Goal: Find specific page/section: Find specific page/section

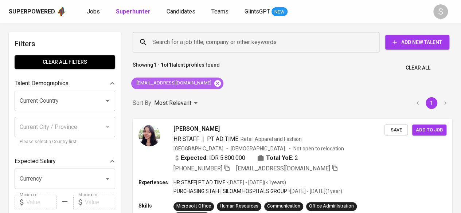
click at [214, 83] on icon at bounding box center [217, 83] width 7 height 7
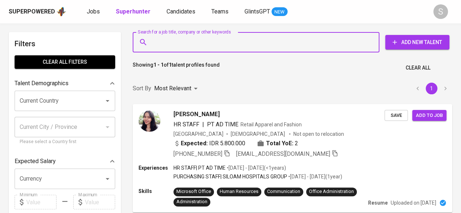
click at [187, 44] on input "Search for a job title, company or other keywords" at bounding box center [257, 42] width 215 height 14
paste input "[EMAIL_ADDRESS][DOMAIN_NAME]"
type input "[EMAIL_ADDRESS]@[DOMAIN_NAME]"
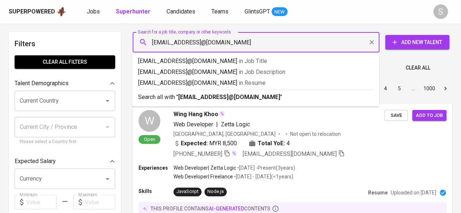
drag, startPoint x: 270, startPoint y: 42, endPoint x: 1, endPoint y: 28, distance: 268.9
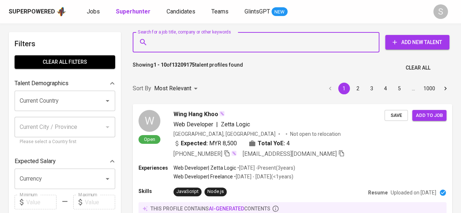
paste input "[EMAIL_ADDRESS][DOMAIN_NAME]"
type input "[EMAIL_ADDRESS][DOMAIN_NAME]"
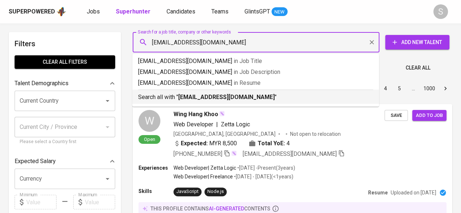
drag, startPoint x: 263, startPoint y: 96, endPoint x: 170, endPoint y: 5, distance: 130.1
click at [263, 96] on p "Search all with " [EMAIL_ADDRESS][DOMAIN_NAME] "" at bounding box center [255, 97] width 235 height 9
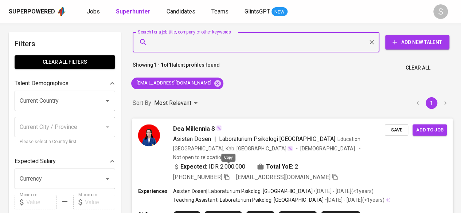
click at [227, 174] on icon "button" at bounding box center [226, 177] width 5 height 6
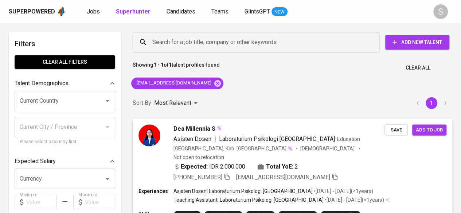
click at [265, 130] on div "Dea Millennia S" at bounding box center [278, 129] width 211 height 9
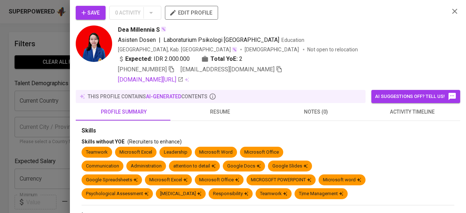
click at [222, 111] on span "resume" at bounding box center [219, 111] width 87 height 9
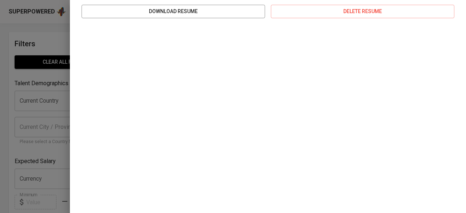
scroll to position [185, 0]
click at [452, 68] on div "Uploaded on [DATE] . If the resume doesn't appear, you may download the file in…" at bounding box center [268, 69] width 385 height 267
click at [60, 40] on div at bounding box center [233, 106] width 466 height 213
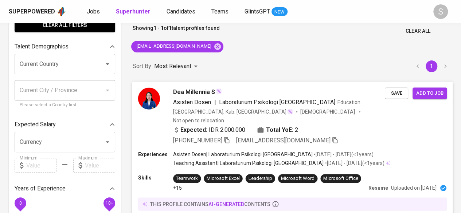
scroll to position [32, 0]
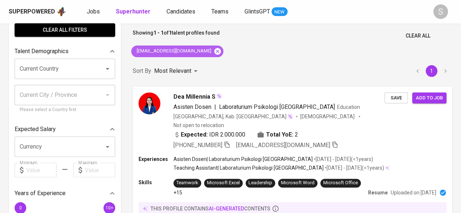
click at [214, 50] on icon at bounding box center [218, 51] width 8 height 8
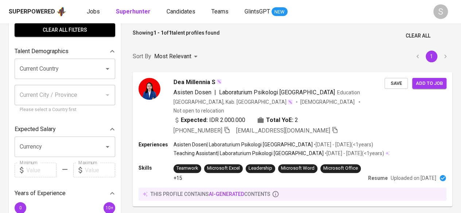
click at [207, 20] on div "Search for a job title, company or other keywords" at bounding box center [256, 10] width 247 height 20
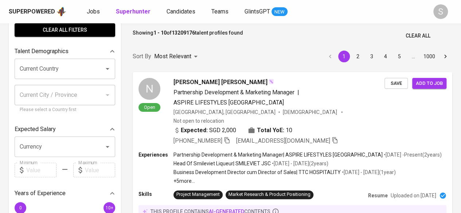
click at [179, 17] on input "Search for a job title, company or other keywords" at bounding box center [257, 10] width 215 height 14
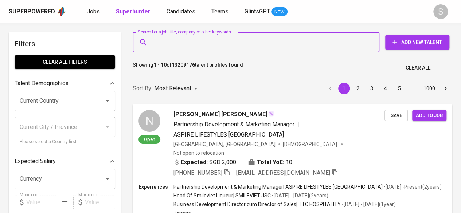
paste input "[EMAIL_ADDRESS][DOMAIN_NAME]"
type input "[EMAIL_ADDRESS][DOMAIN_NAME]"
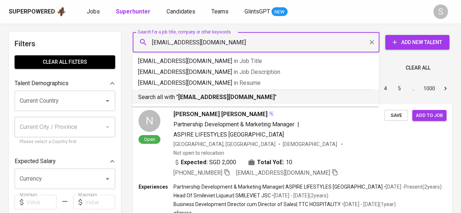
click at [187, 96] on b "[EMAIL_ADDRESS][DOMAIN_NAME]" at bounding box center [226, 97] width 97 height 7
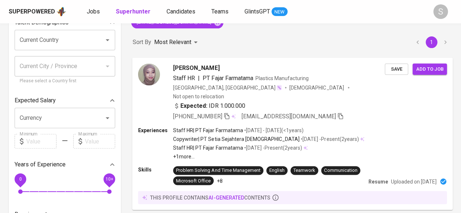
scroll to position [73, 0]
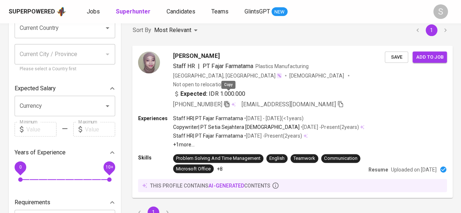
click at [227, 101] on icon "button" at bounding box center [226, 104] width 5 height 6
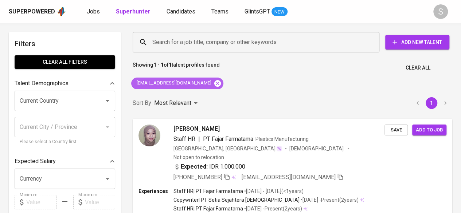
click at [214, 86] on icon at bounding box center [217, 83] width 7 height 7
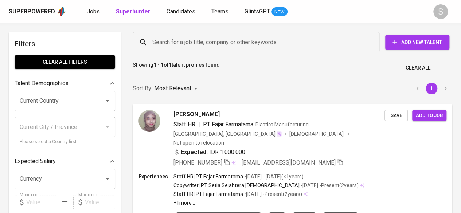
click at [196, 43] on input "Search for a job title, company or other keywords" at bounding box center [257, 42] width 215 height 14
paste input "[PERSON_NAME]"
type input "[PERSON_NAME]"
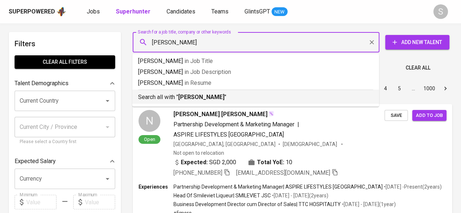
click at [198, 100] on b "[PERSON_NAME]" at bounding box center [201, 97] width 46 height 7
